Goal: Check status: Check status

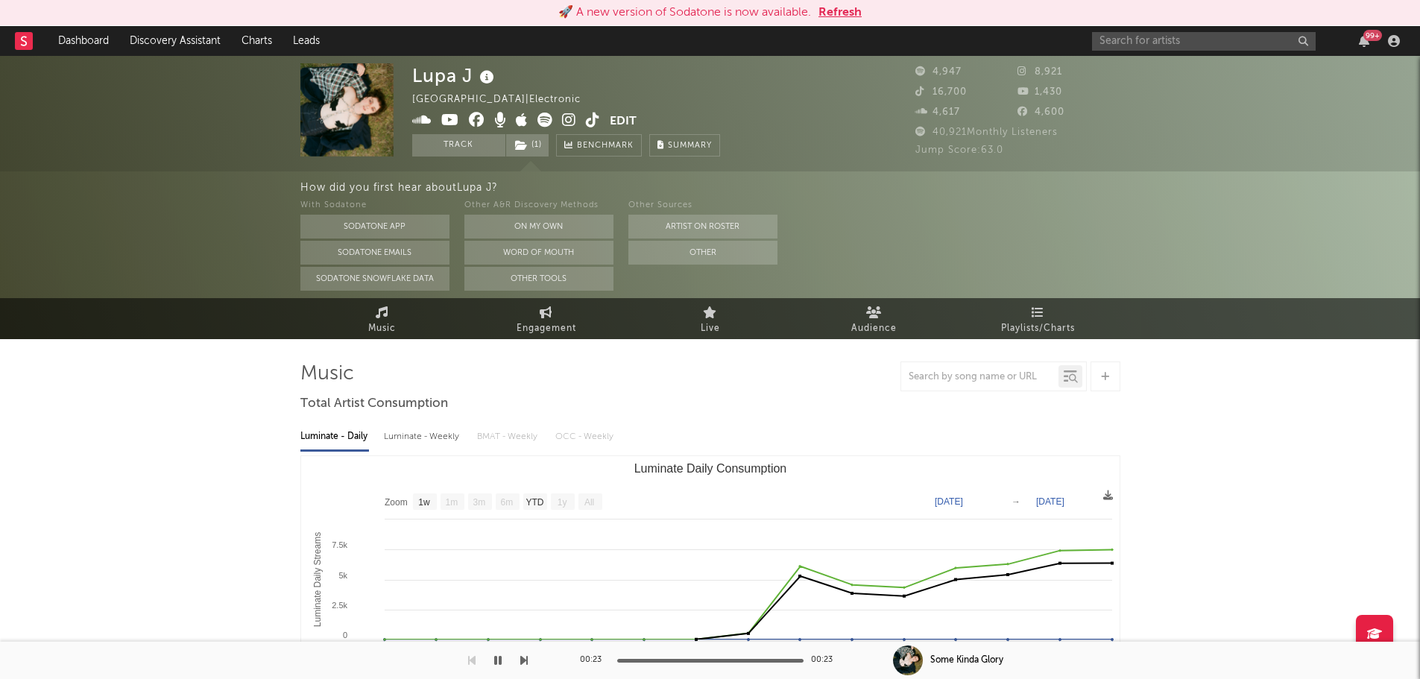
select select "1w"
click at [846, 18] on button "Refresh" at bounding box center [839, 13] width 43 height 18
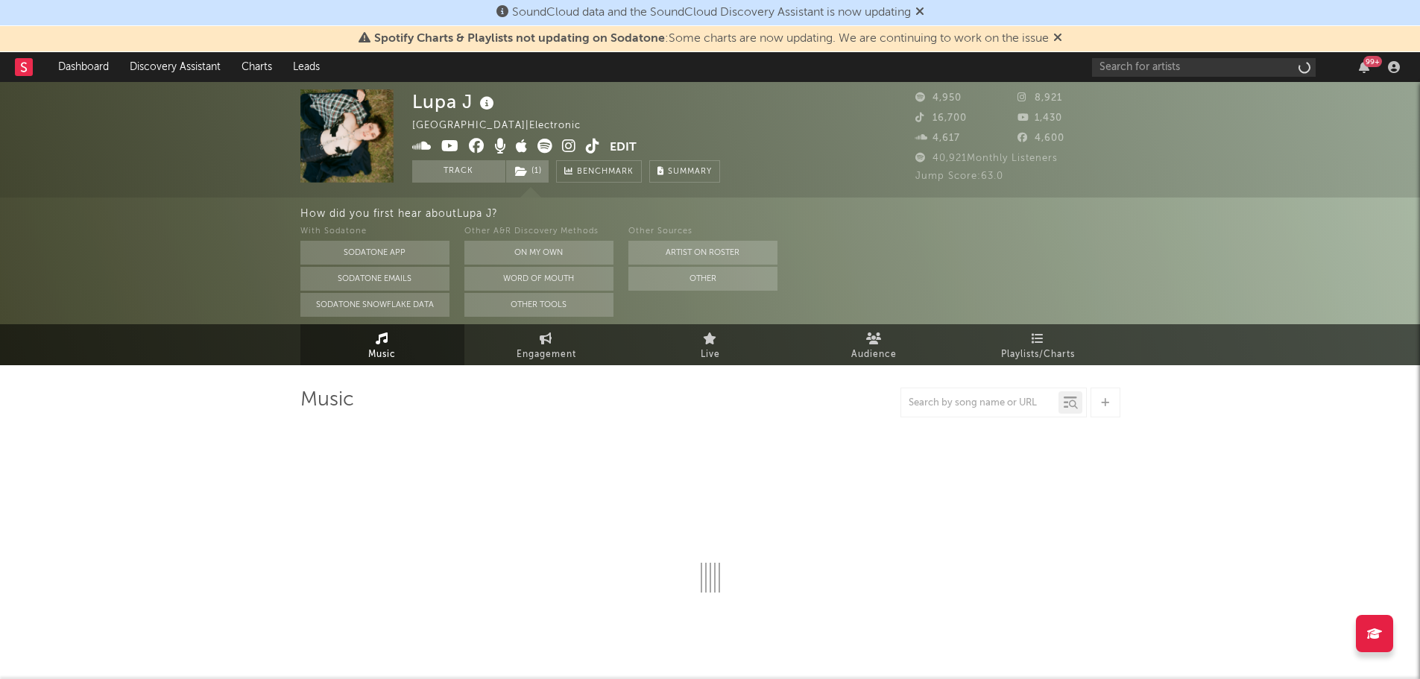
select select "1w"
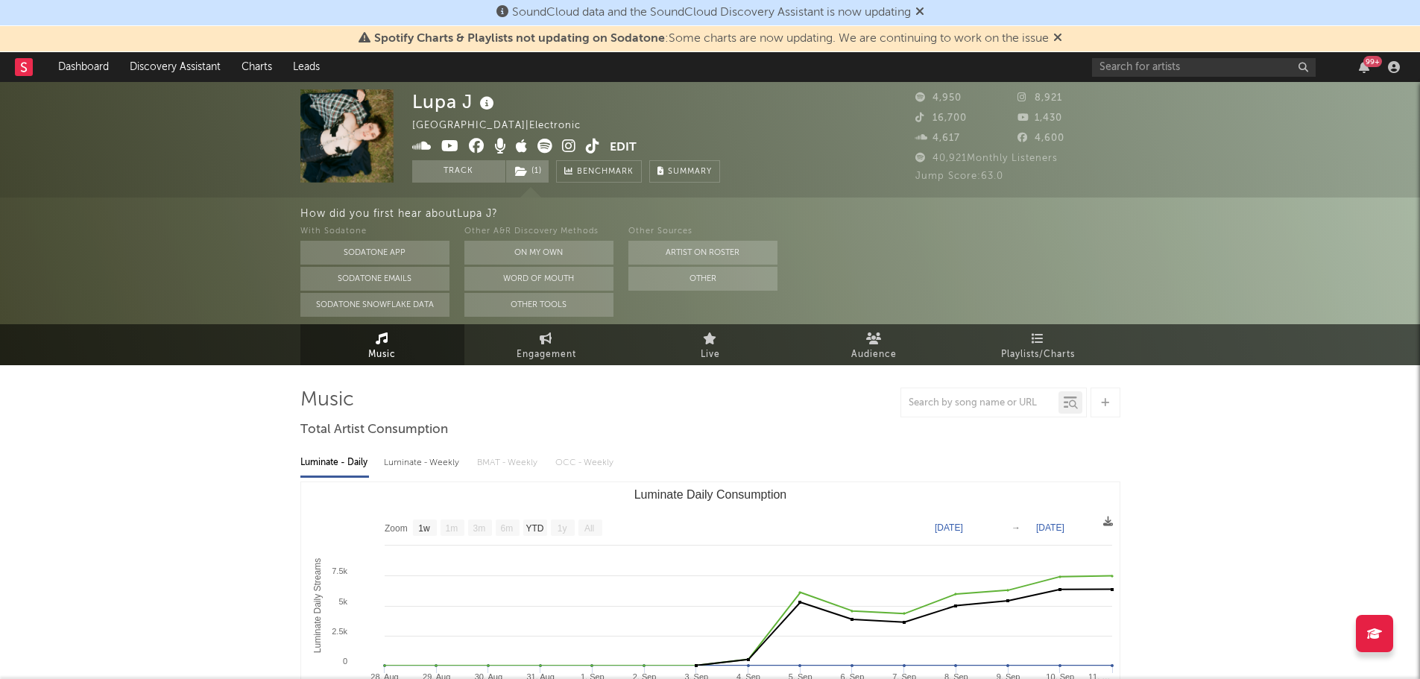
click at [924, 12] on icon at bounding box center [919, 11] width 9 height 12
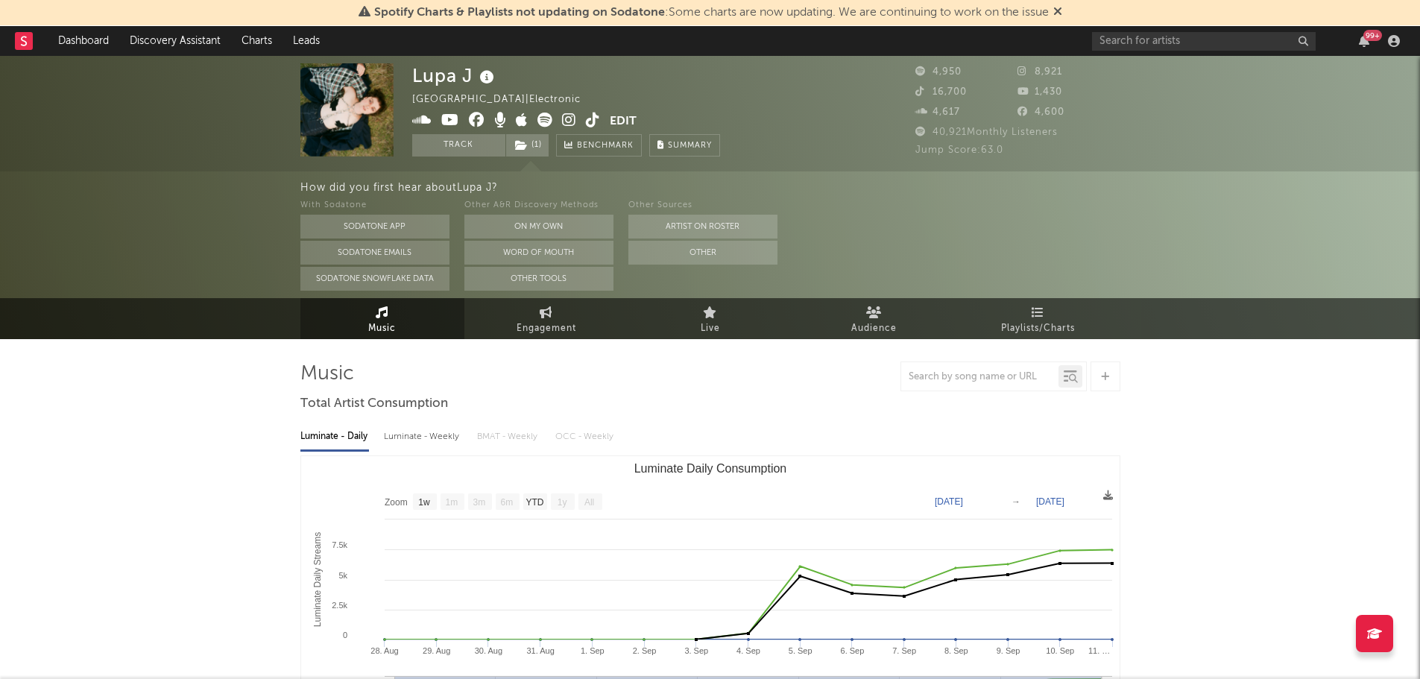
click at [1062, 14] on icon at bounding box center [1057, 11] width 9 height 12
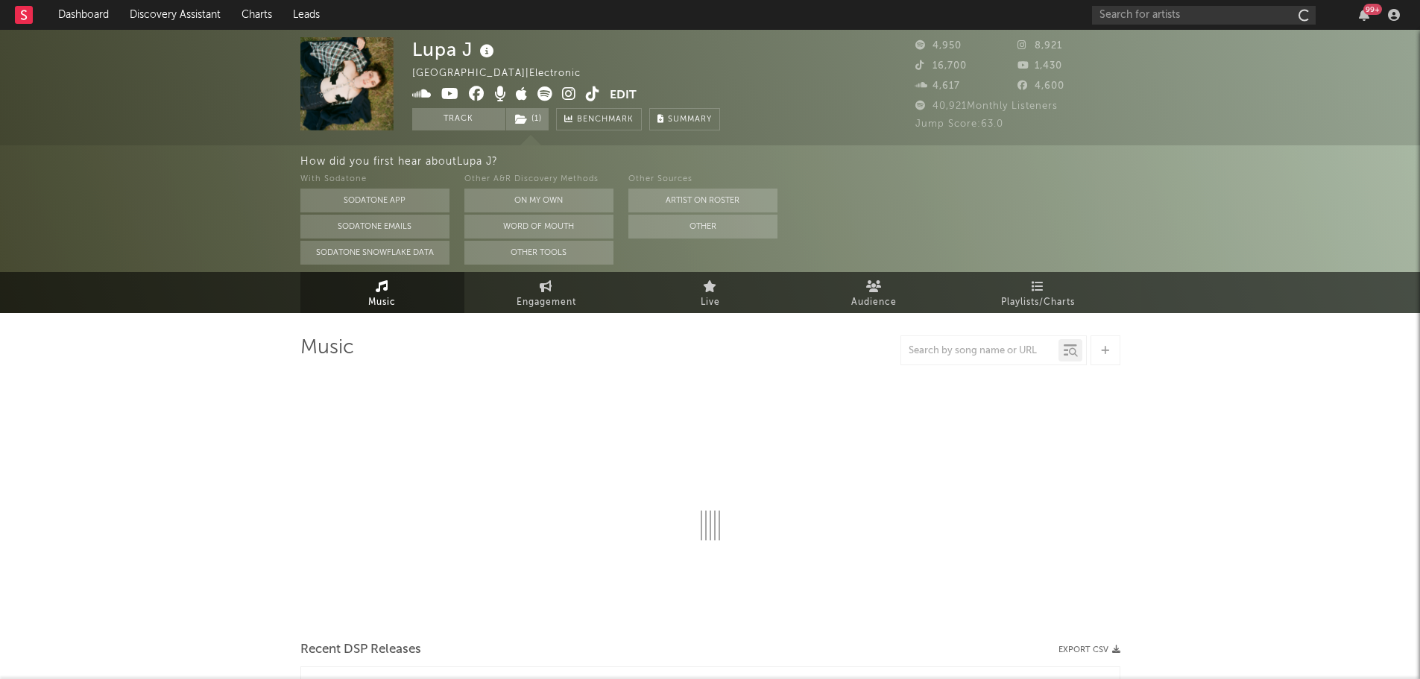
click at [487, 55] on icon at bounding box center [487, 51] width 22 height 21
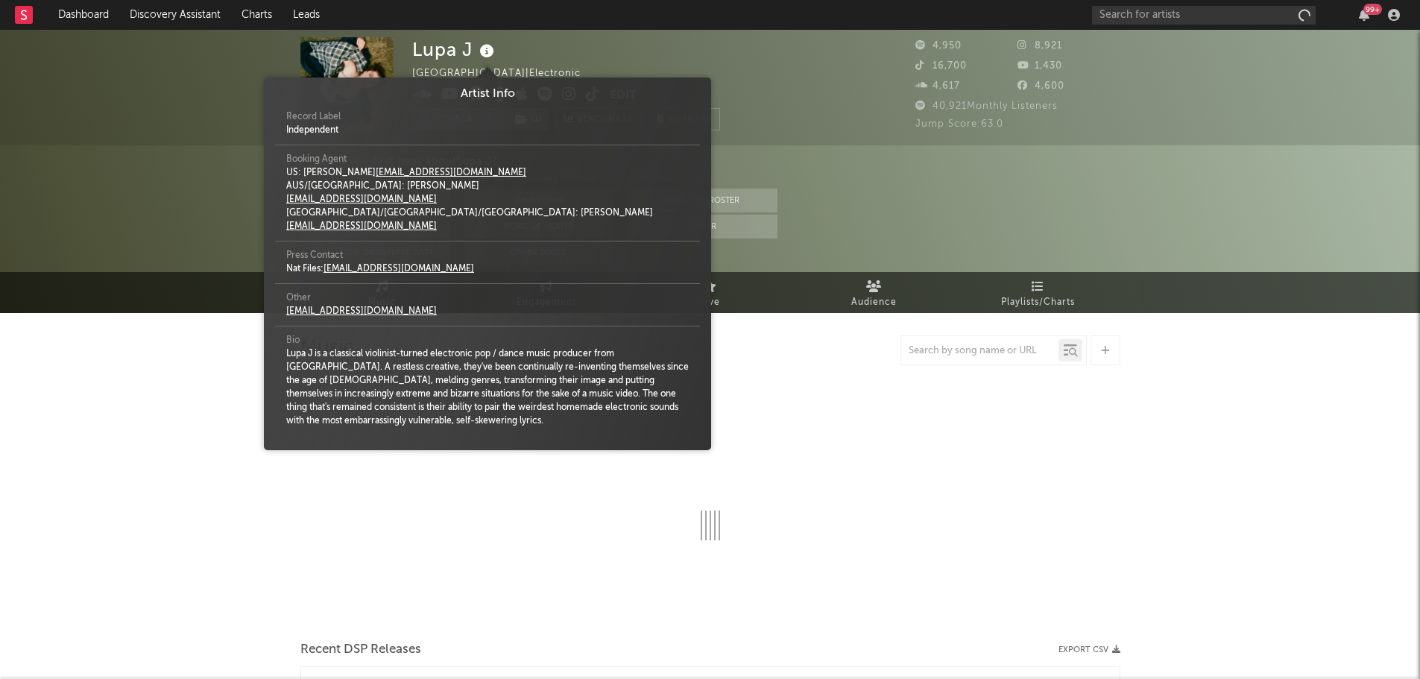
select select "1w"
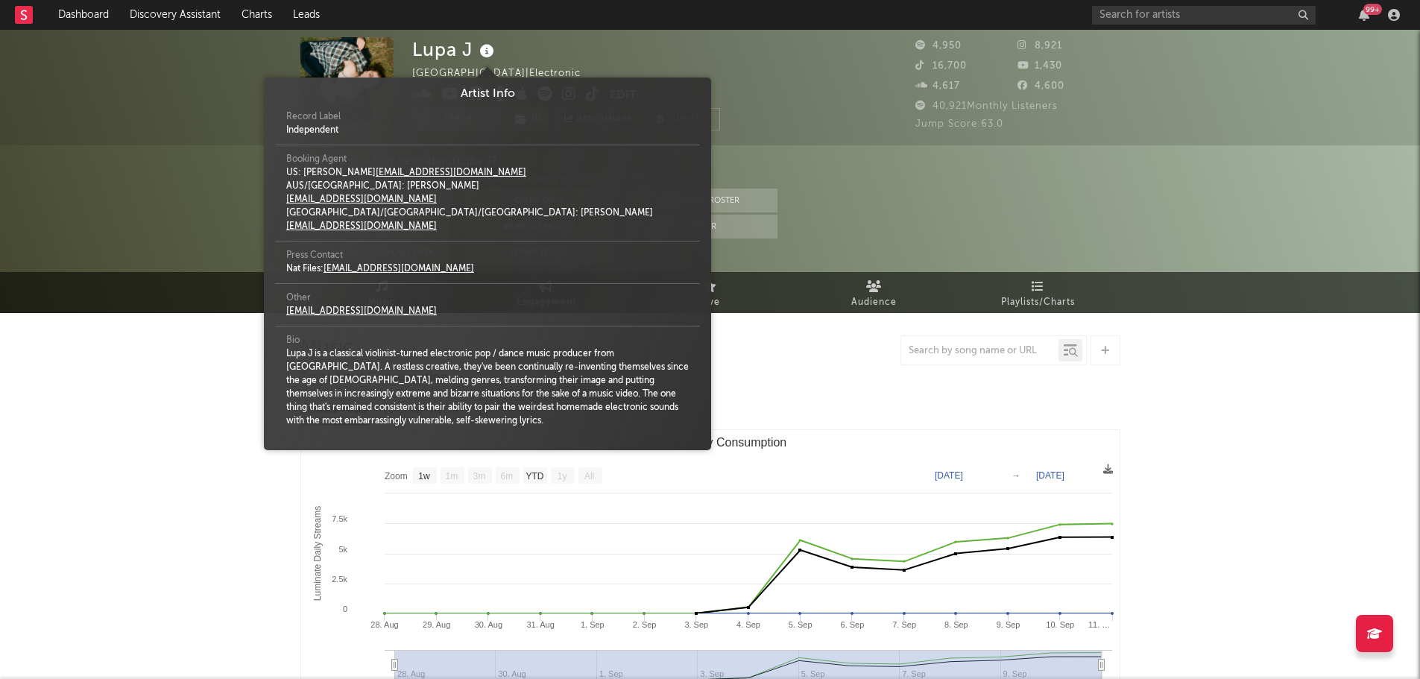
click at [487, 55] on icon at bounding box center [487, 51] width 22 height 21
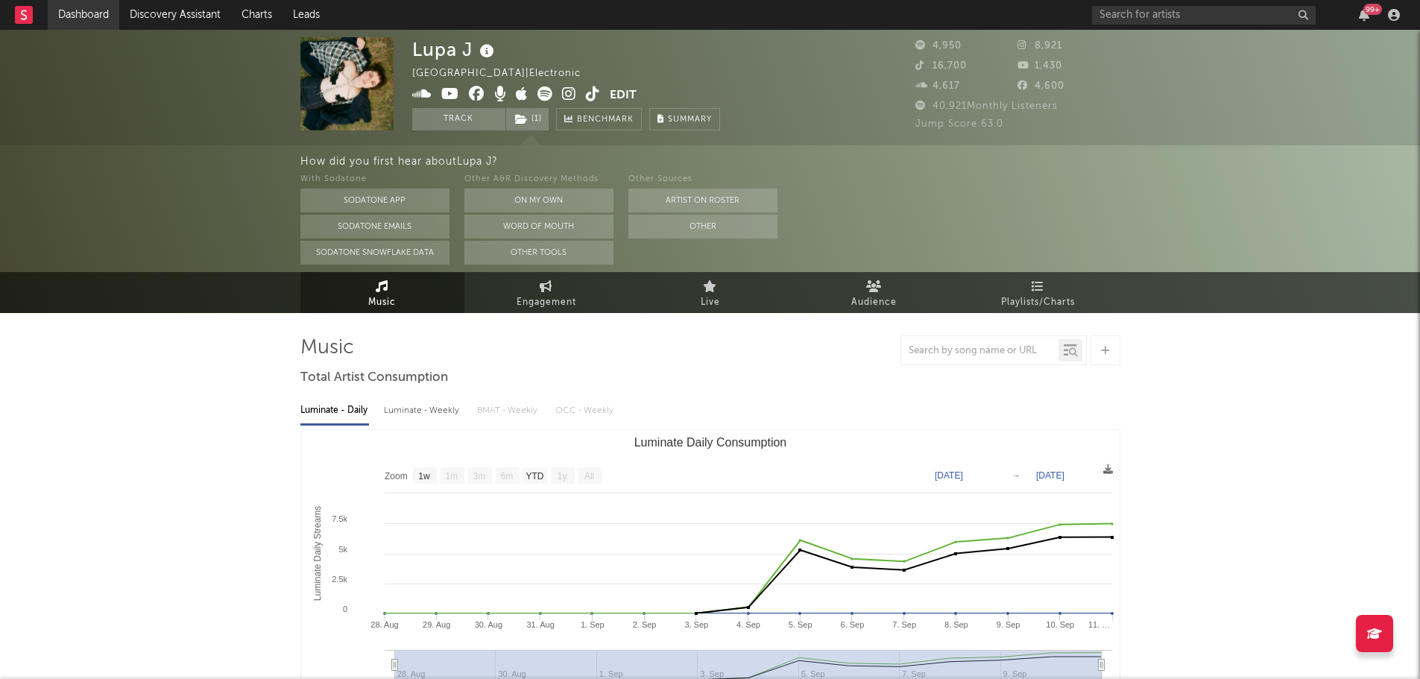
click at [98, 17] on link "Dashboard" at bounding box center [84, 15] width 72 height 30
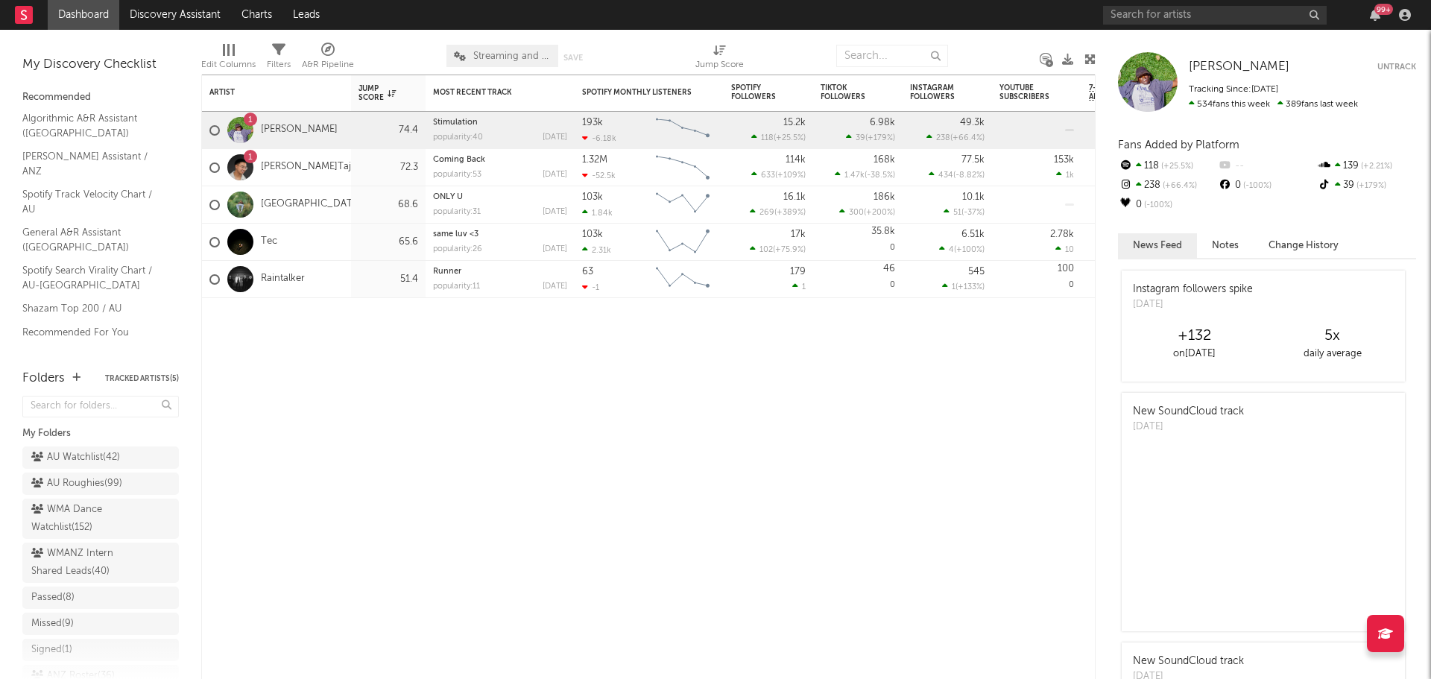
drag, startPoint x: 82, startPoint y: 452, endPoint x: 1380, endPoint y: 288, distance: 1308.7
click at [82, 452] on div "AU Watchlist ( 42 )" at bounding box center [75, 458] width 89 height 18
